Goal: Check status: Check status

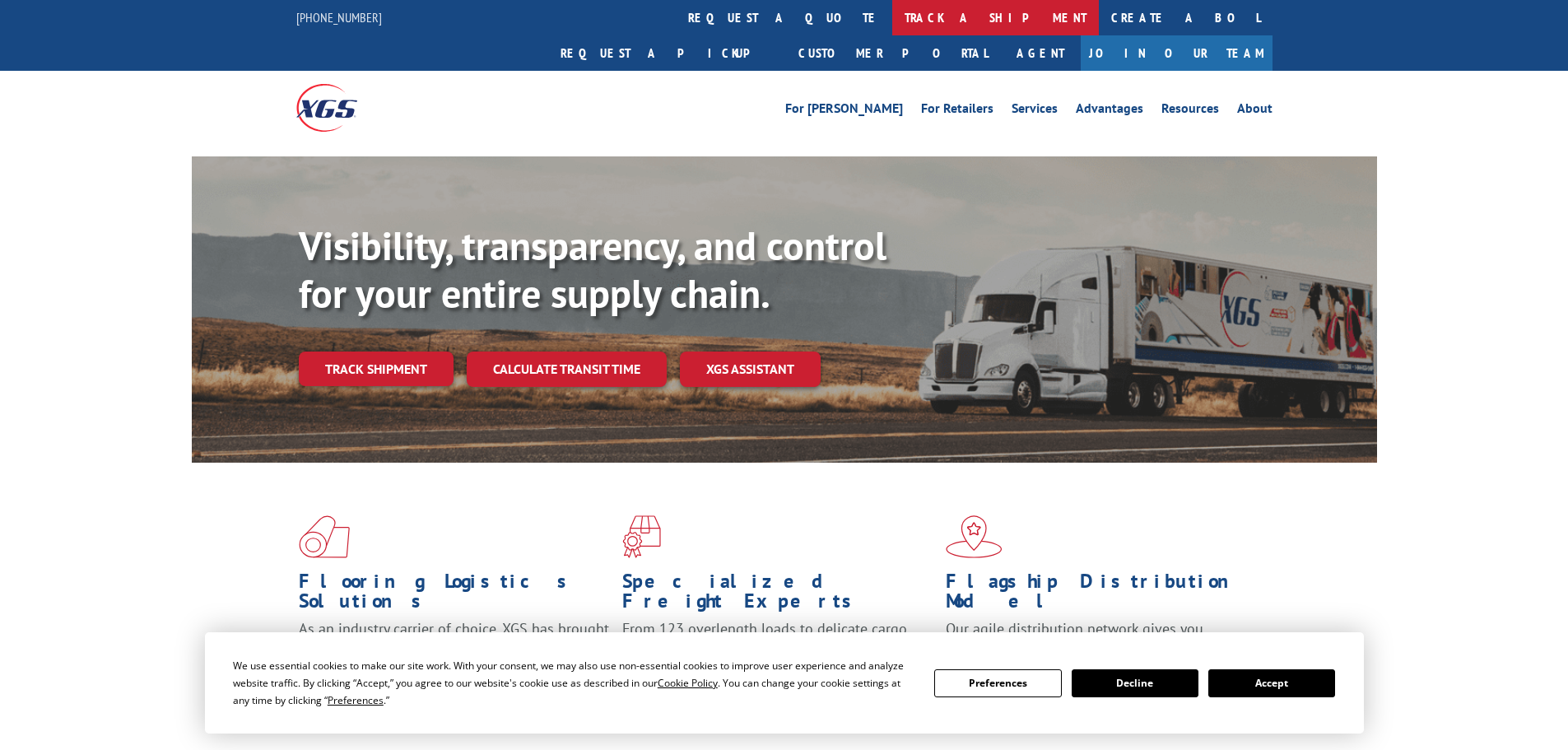
click at [892, 18] on link "track a shipment" at bounding box center [995, 17] width 207 height 36
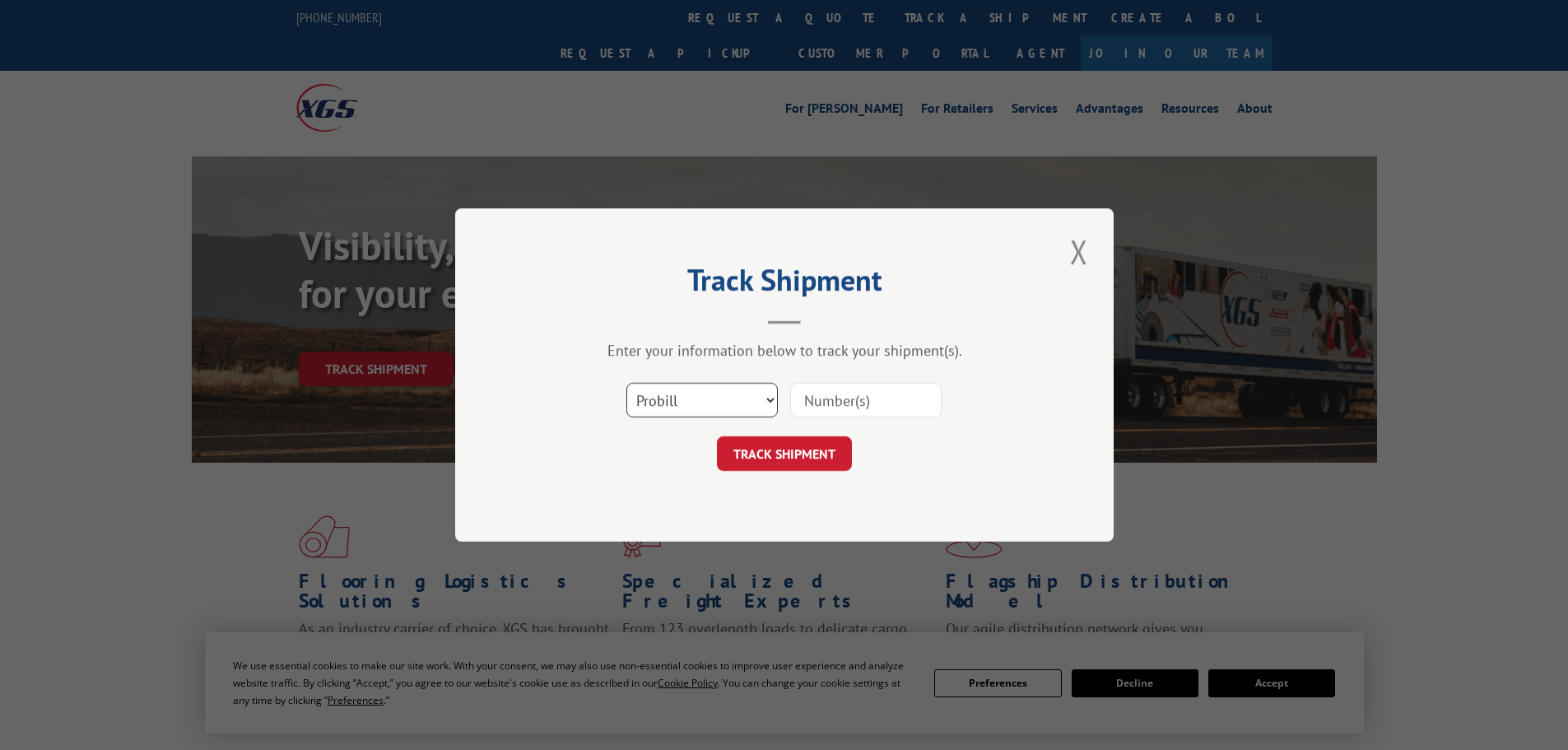
click at [686, 398] on select "Select category... Probill BOL PO" at bounding box center [702, 400] width 151 height 35
select select "bol"
click at [627, 383] on select "Select category... Probill BOL PO" at bounding box center [702, 400] width 151 height 35
click at [831, 396] on input at bounding box center [866, 400] width 151 height 35
paste input "4890237"
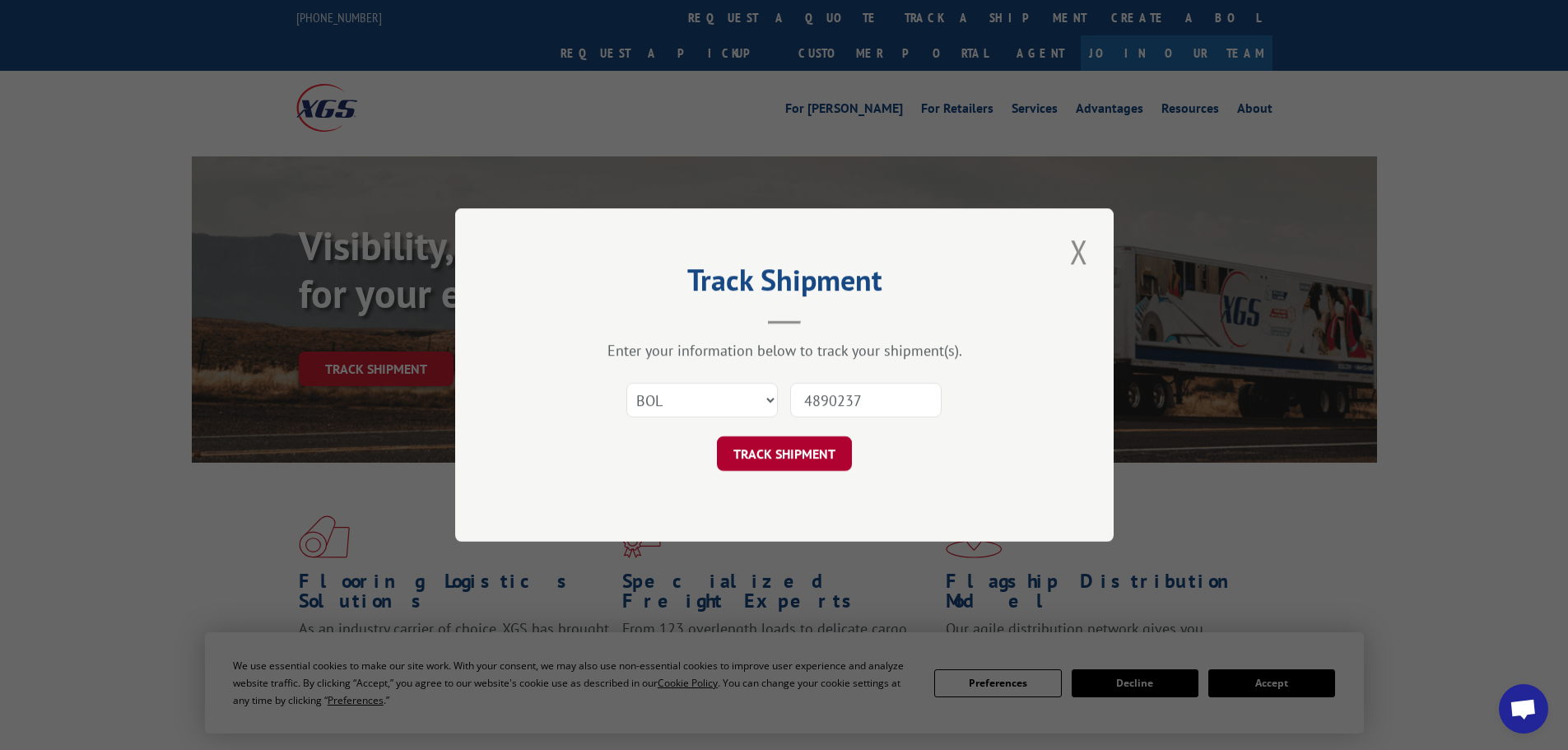
type input "4890237"
click at [774, 457] on button "TRACK SHIPMENT" at bounding box center [784, 454] width 135 height 35
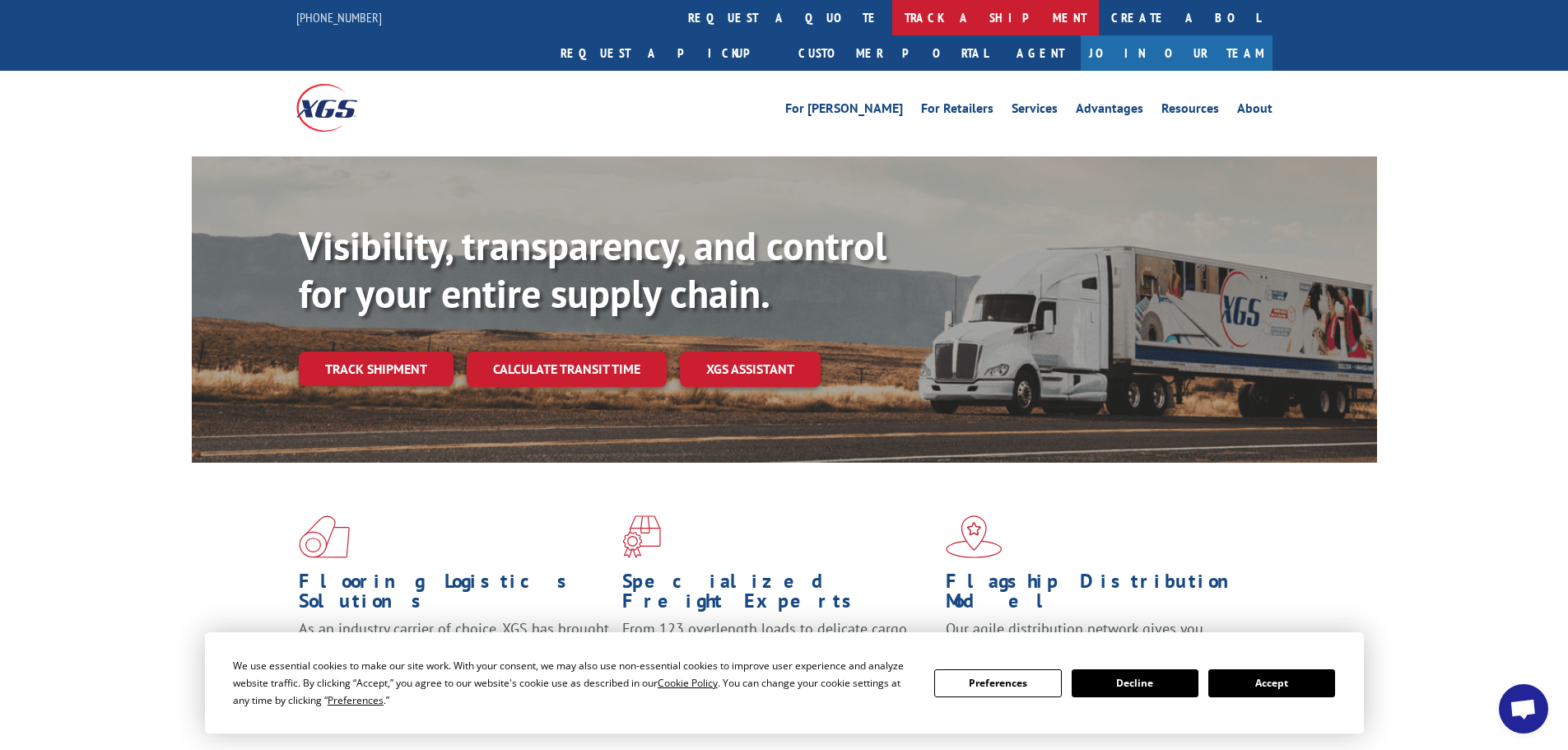
click at [892, 15] on link "track a shipment" at bounding box center [995, 17] width 207 height 36
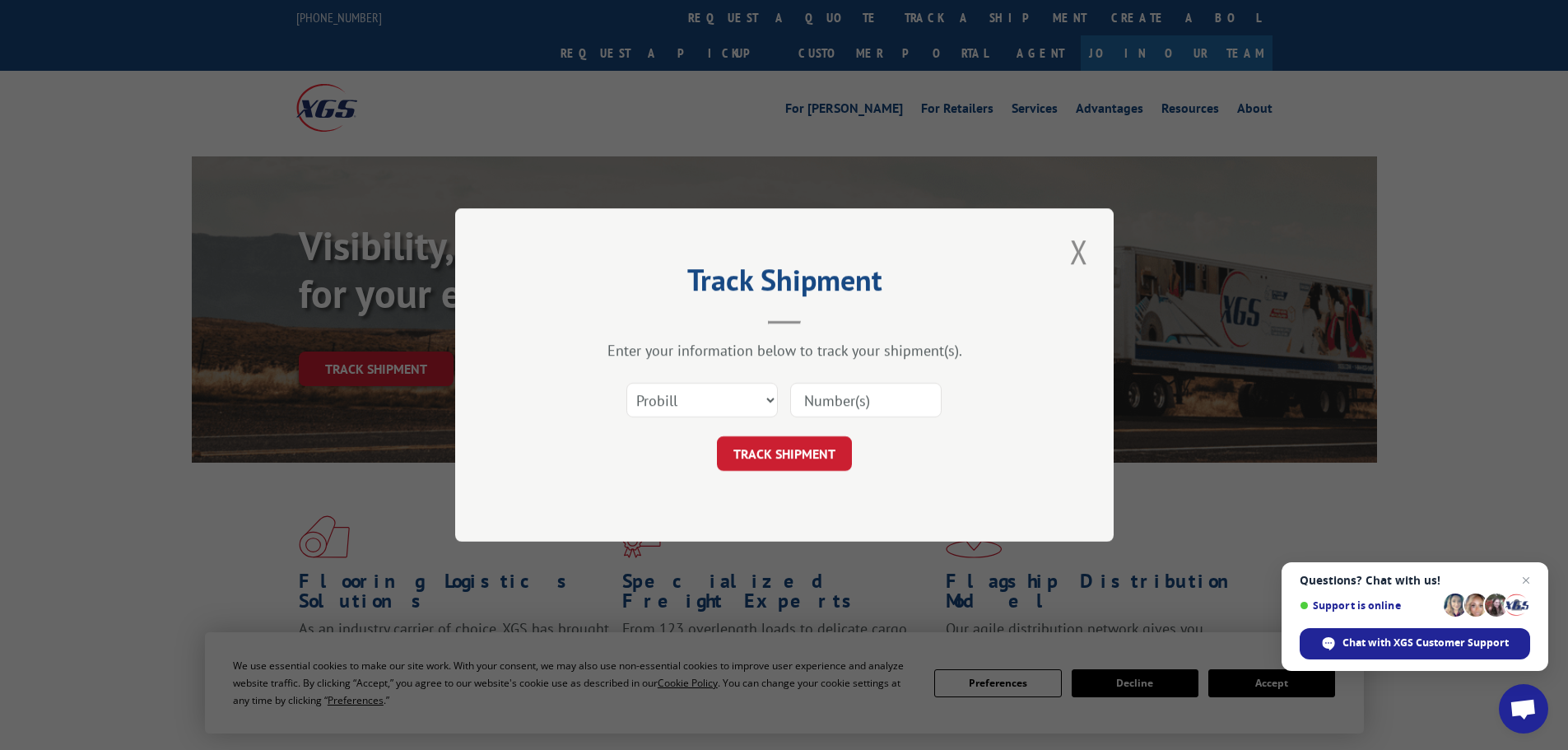
click at [680, 418] on div "Select category... Probill BOL PO" at bounding box center [702, 400] width 149 height 38
click at [680, 394] on select "Select category... Probill BOL PO" at bounding box center [702, 400] width 151 height 35
select select "bol"
click at [627, 383] on select "Select category... Probill BOL PO" at bounding box center [702, 400] width 151 height 35
click at [821, 397] on input at bounding box center [866, 400] width 151 height 35
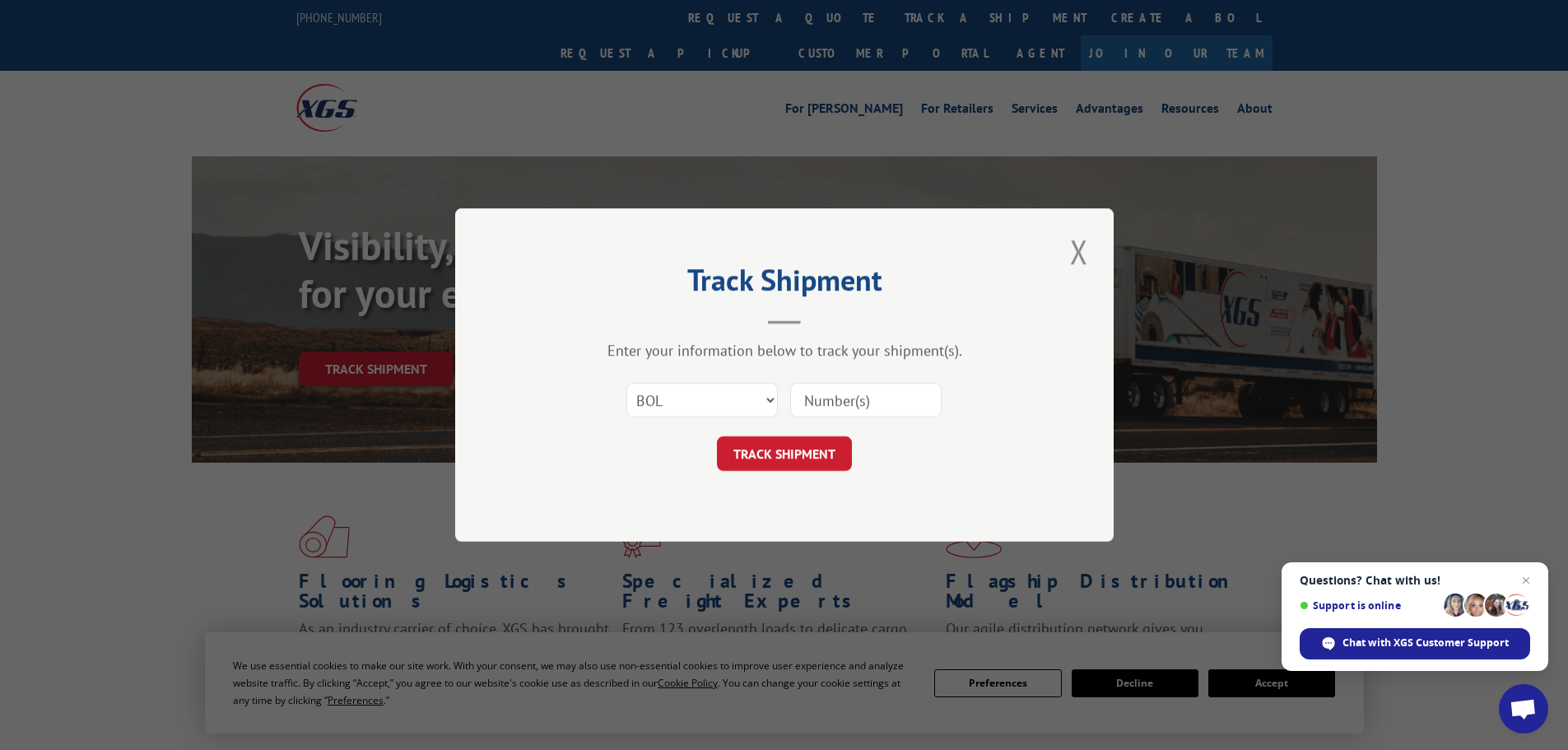
paste input "423199"
type input "423199"
click at [770, 450] on button "TRACK SHIPMENT" at bounding box center [784, 454] width 135 height 35
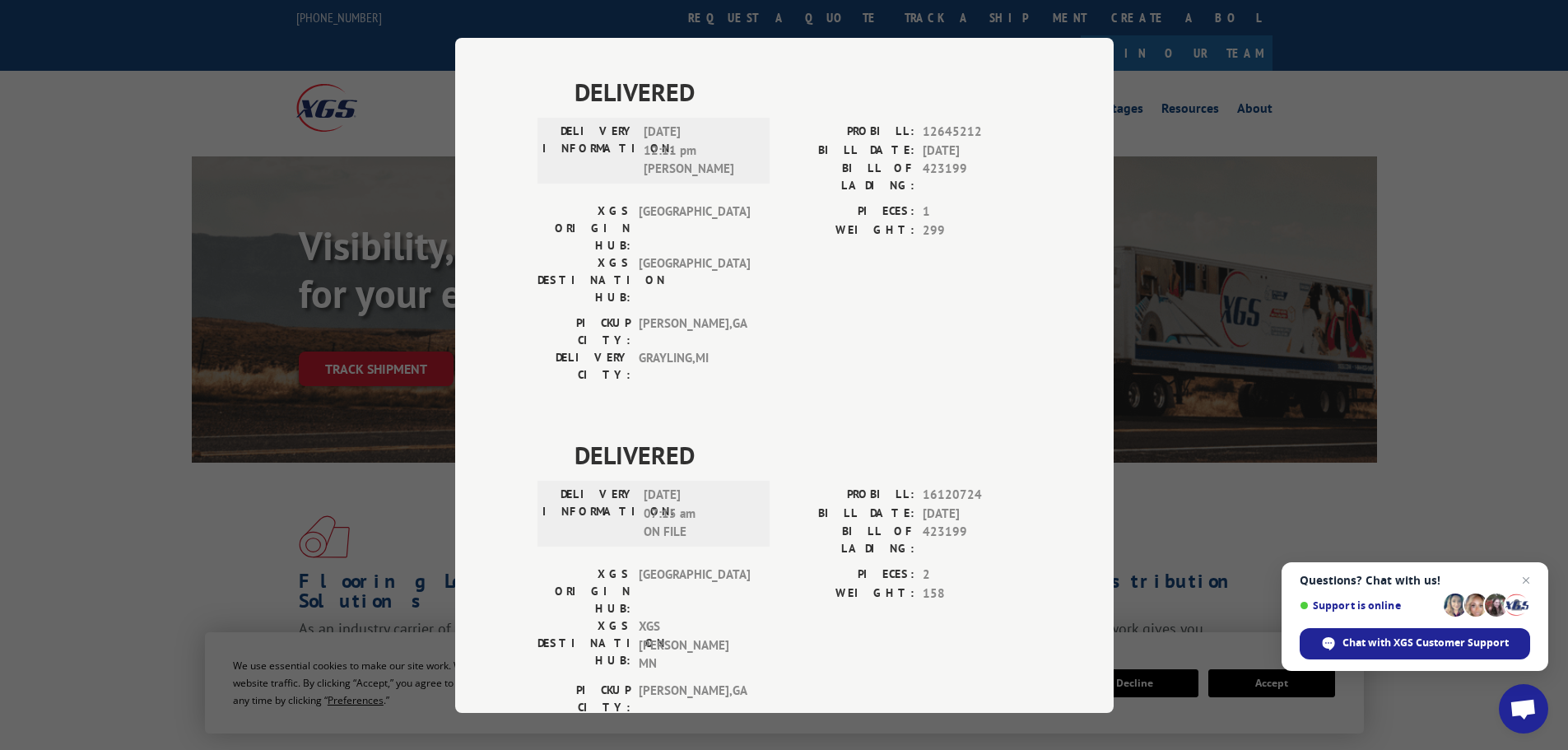
scroll to position [1138, 0]
